Goal: Use online tool/utility: Utilize a website feature to perform a specific function

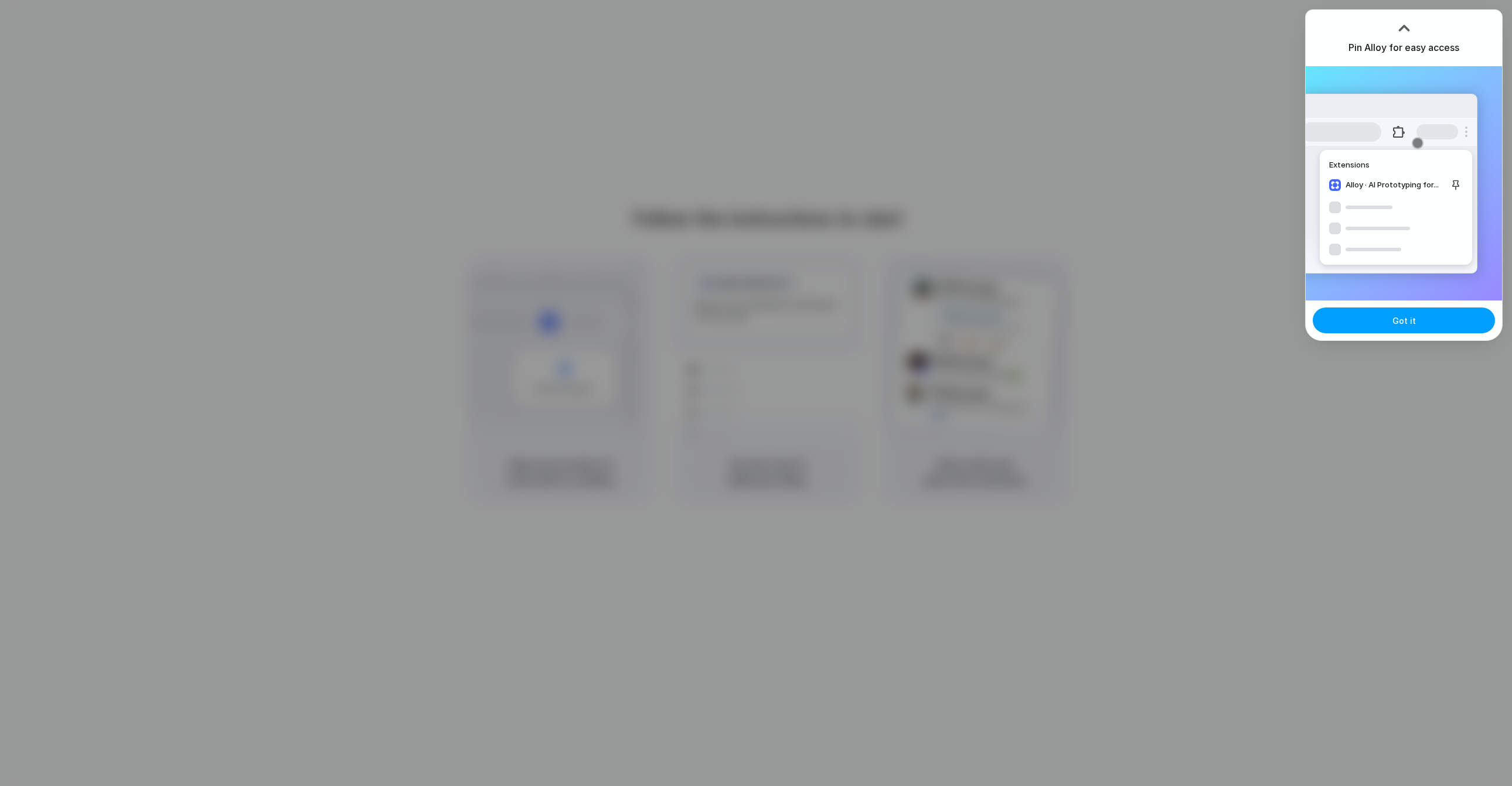
click at [1435, 325] on button "Got it" at bounding box center [1404, 320] width 182 height 26
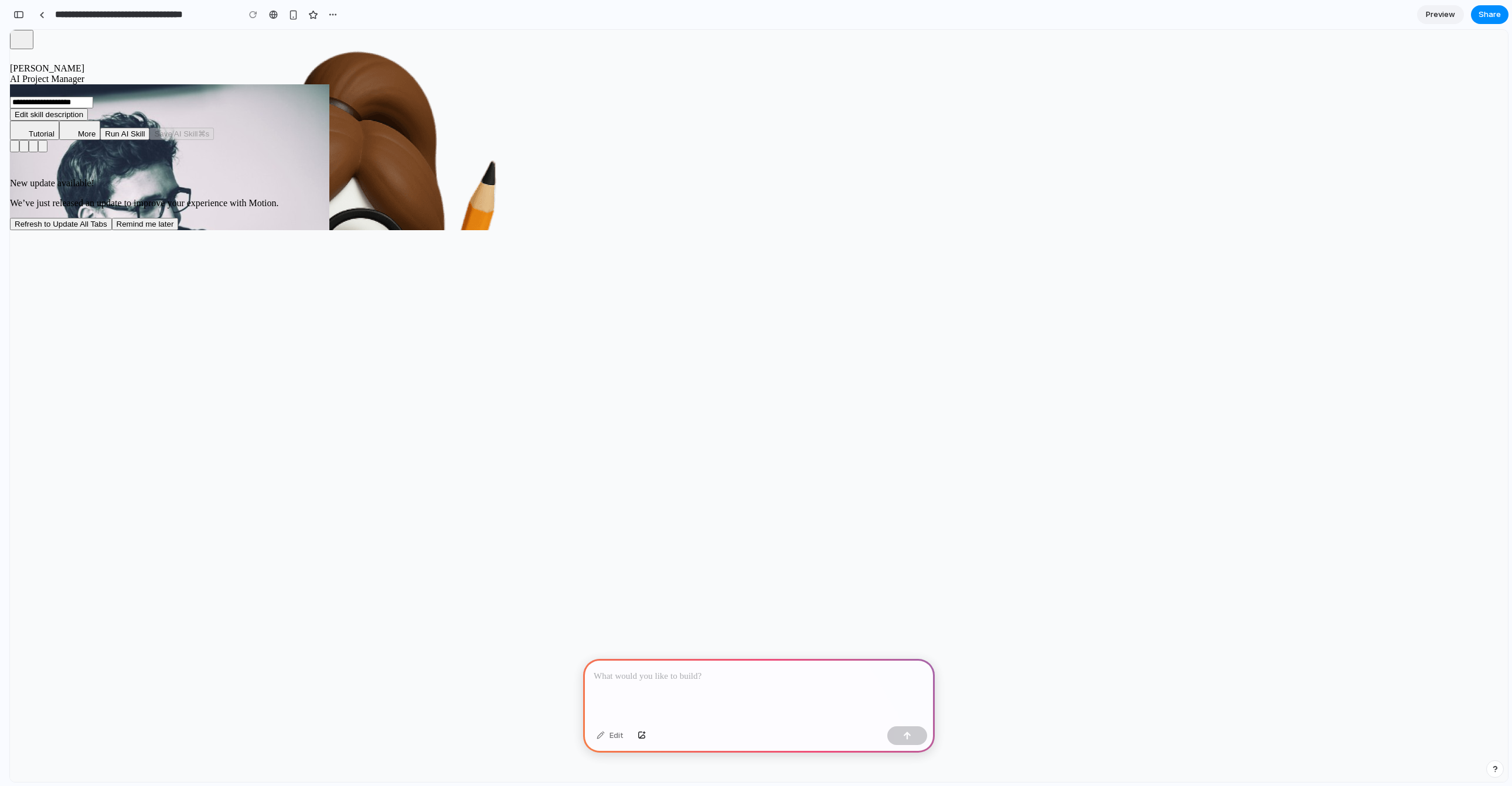
drag, startPoint x: 497, startPoint y: 310, endPoint x: 415, endPoint y: 250, distance: 101.6
click at [415, 153] on div "Trigger Every Monday at 9am PST Output: @Trigger Google Sheets Assistant Read r…" at bounding box center [759, 146] width 1498 height 12
drag, startPoint x: 626, startPoint y: 239, endPoint x: 560, endPoint y: 215, distance: 70.2
click at [559, 153] on div "Trigger Every Monday at 9am PST Output: @Trigger Google Sheets Assistant Read r…" at bounding box center [759, 146] width 1498 height 12
click at [726, 685] on div at bounding box center [759, 690] width 351 height 63
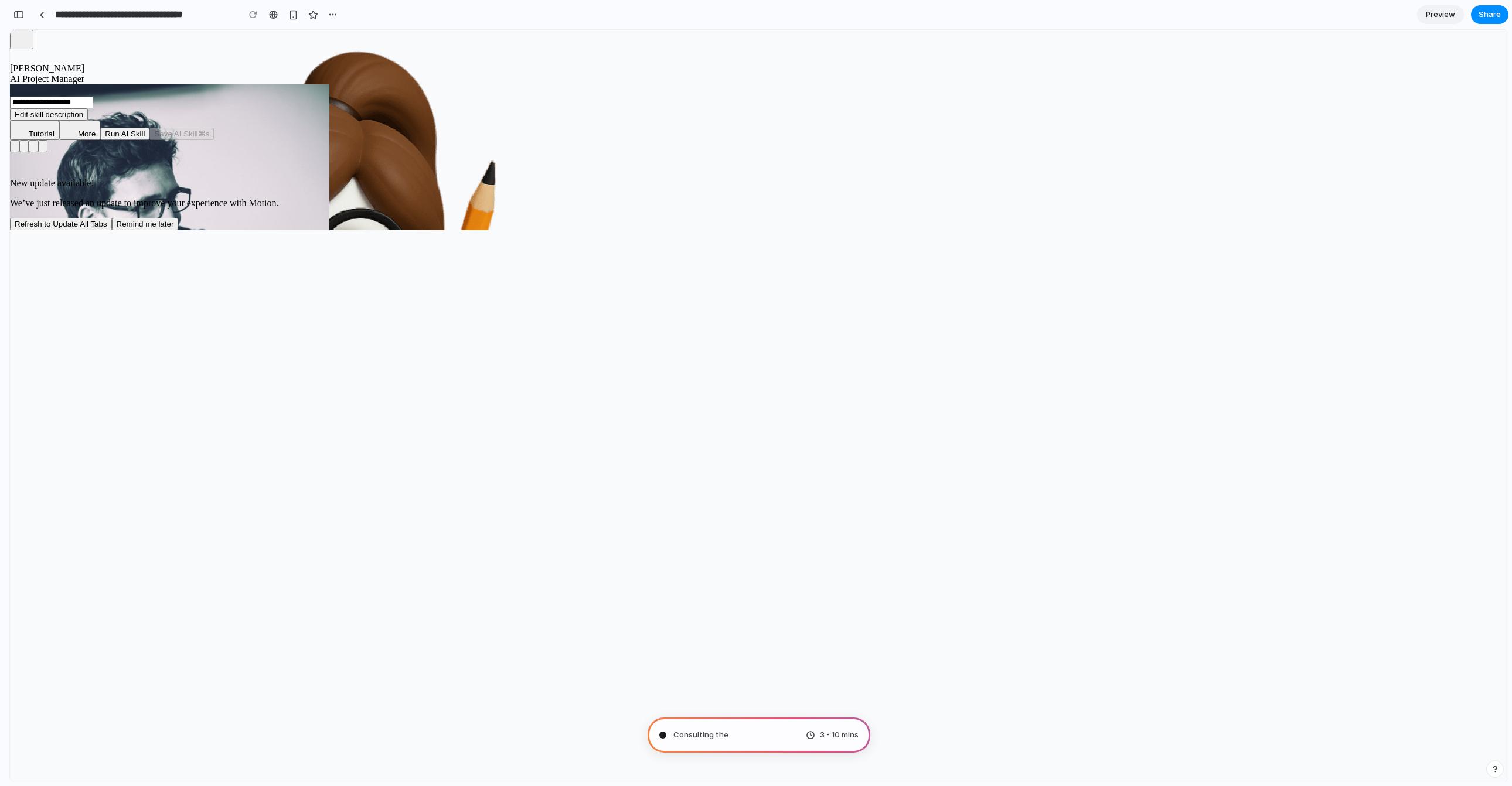
type input "**********"
